Goal: Check status: Check status

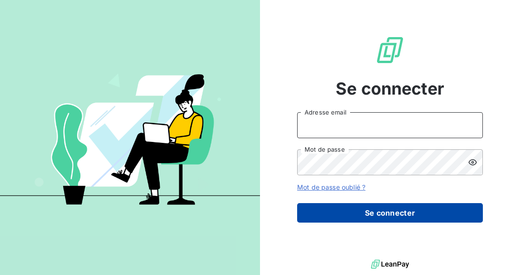
type input "[EMAIL_ADDRESS][DOMAIN_NAME]"
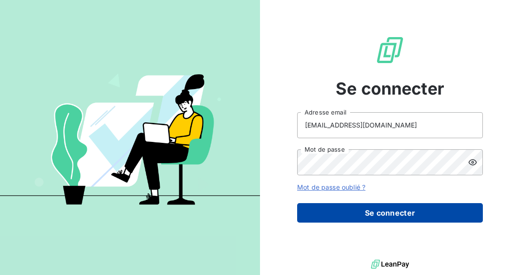
click at [364, 210] on button "Se connecter" at bounding box center [390, 212] width 186 height 19
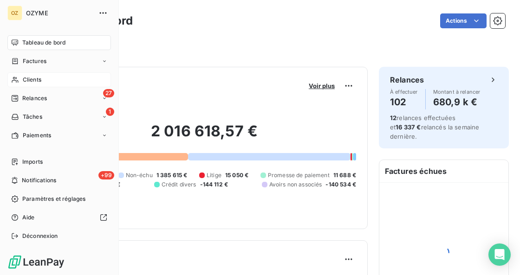
click at [31, 77] on span "Clients" at bounding box center [32, 80] width 19 height 8
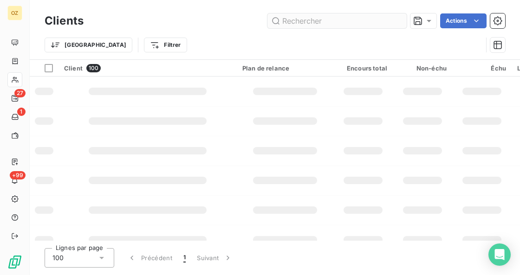
click at [369, 19] on input "text" at bounding box center [336, 20] width 139 height 15
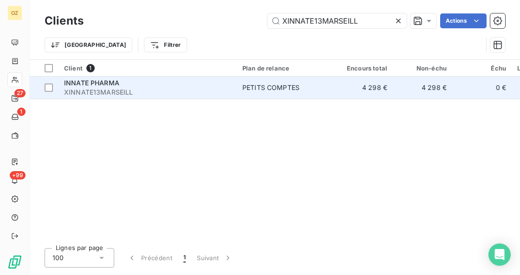
type input "XINNATE13MARSEILL"
click at [195, 88] on span "XINNATE13MARSEILL" at bounding box center [147, 92] width 167 height 9
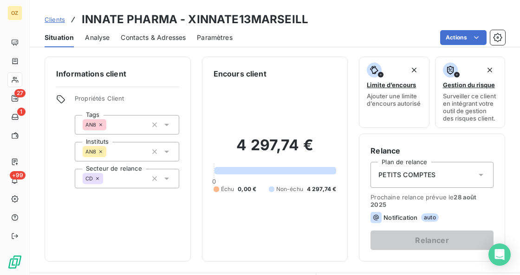
click at [100, 35] on span "Analyse" at bounding box center [97, 37] width 25 height 9
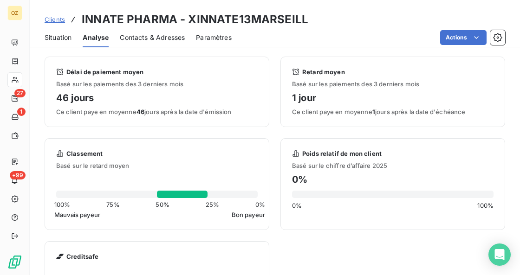
click at [180, 71] on div "Délai de paiement moyen" at bounding box center [156, 71] width 201 height 7
click at [65, 39] on span "Situation" at bounding box center [58, 37] width 27 height 9
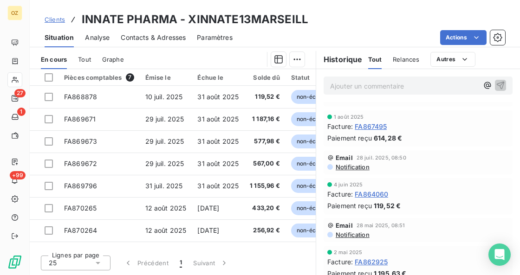
scroll to position [123, 0]
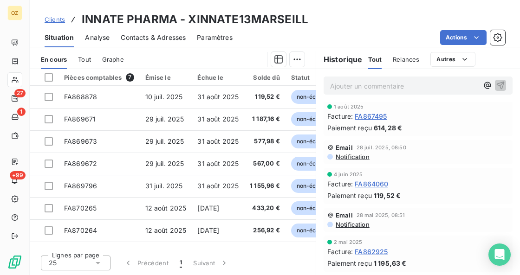
click at [334, 179] on span "Facture :" at bounding box center [340, 184] width 26 height 10
click at [370, 181] on span "FA864060" at bounding box center [371, 184] width 33 height 10
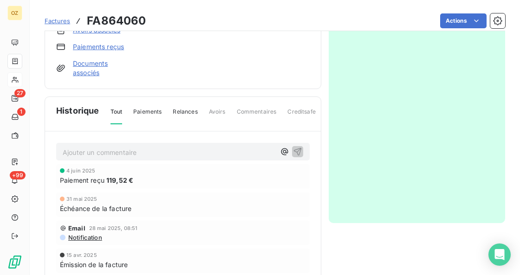
scroll to position [229, 0]
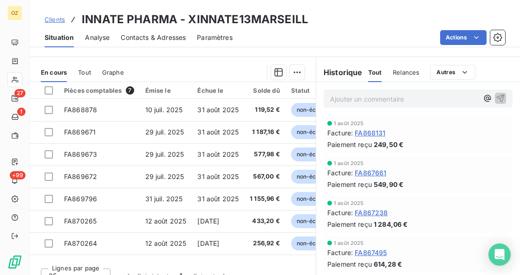
scroll to position [216, 0]
click at [366, 129] on span "FA868131" at bounding box center [370, 133] width 31 height 10
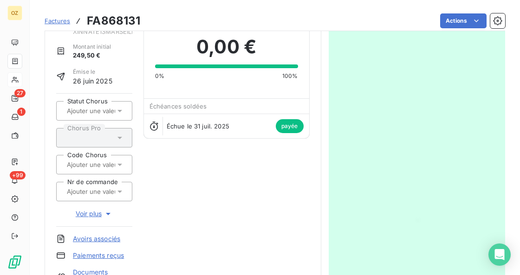
scroll to position [31, 0]
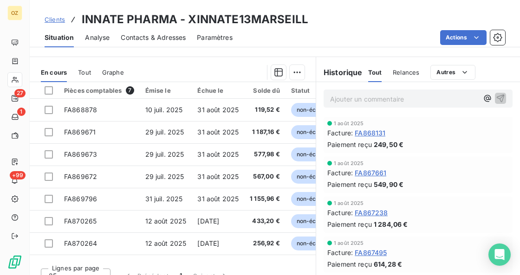
scroll to position [229, 0]
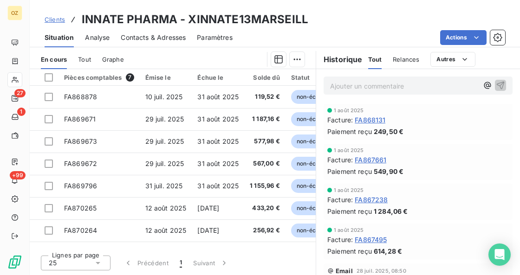
drag, startPoint x: 232, startPoint y: 242, endPoint x: 272, endPoint y: 241, distance: 40.4
click at [277, 241] on div "Pièces comptables 7 Émise le Échue le Solde dû Statut Délai Retard FA868878 10 …" at bounding box center [173, 158] width 286 height 179
click at [88, 54] on div "Tout" at bounding box center [84, 59] width 13 height 19
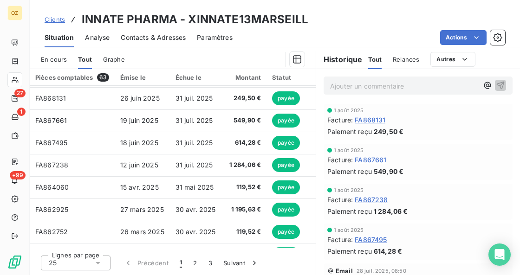
scroll to position [0, 0]
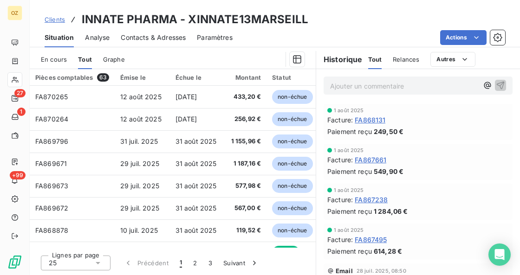
click at [58, 59] on span "En cours" at bounding box center [54, 59] width 26 height 7
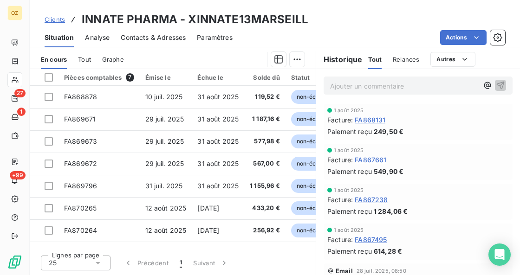
click at [92, 40] on span "Analyse" at bounding box center [97, 37] width 25 height 9
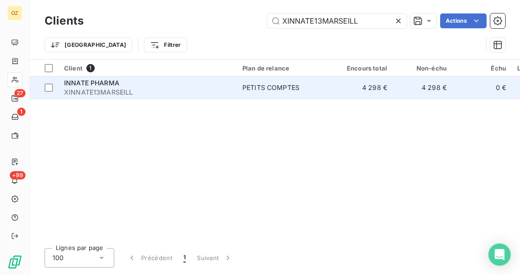
click at [150, 93] on span "XINNATE13MARSEILL" at bounding box center [147, 92] width 167 height 9
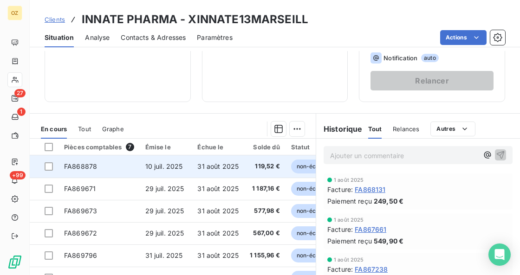
scroll to position [216, 0]
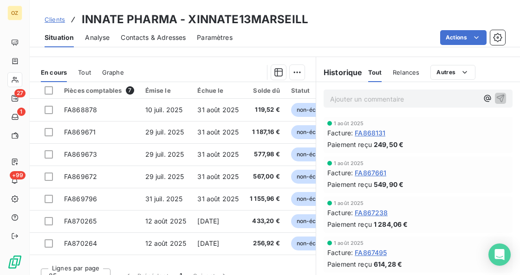
click at [375, 133] on span "FA868131" at bounding box center [370, 133] width 31 height 10
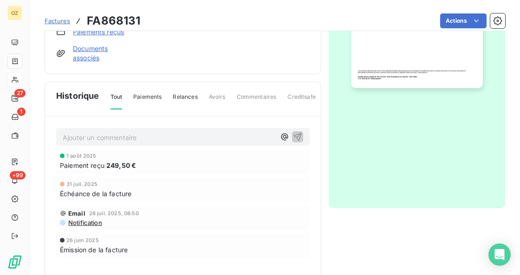
scroll to position [217, 0]
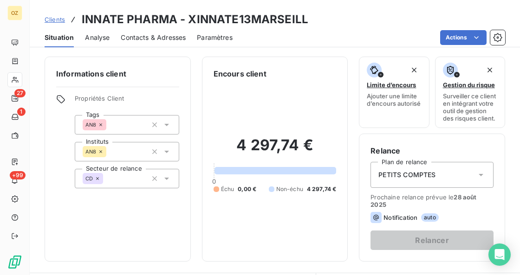
click at [99, 40] on span "Analyse" at bounding box center [97, 37] width 25 height 9
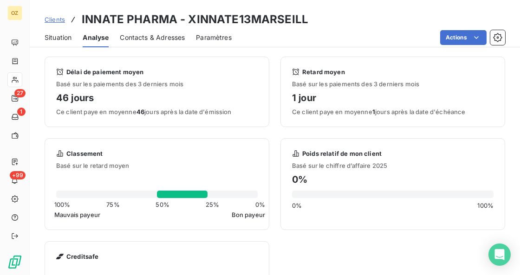
click at [63, 36] on span "Situation" at bounding box center [58, 37] width 27 height 9
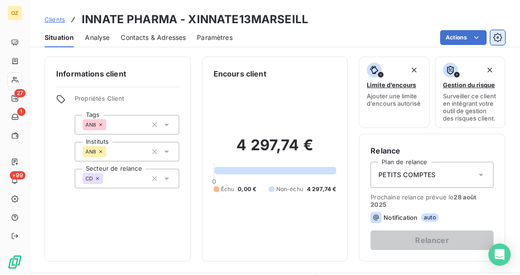
click at [501, 36] on icon "button" at bounding box center [497, 37] width 9 height 9
click at [467, 41] on html "OZ 27 1 +99 Clients INNATE PHARMA - XINNATE13MARSEILL Situation Analyse Contact…" at bounding box center [260, 137] width 520 height 275
click at [394, 29] on html "OZ 27 1 +99 Clients INNATE PHARMA - XINNATE13MARSEILL Situation Analyse Contact…" at bounding box center [260, 137] width 520 height 275
